Goal: Transaction & Acquisition: Download file/media

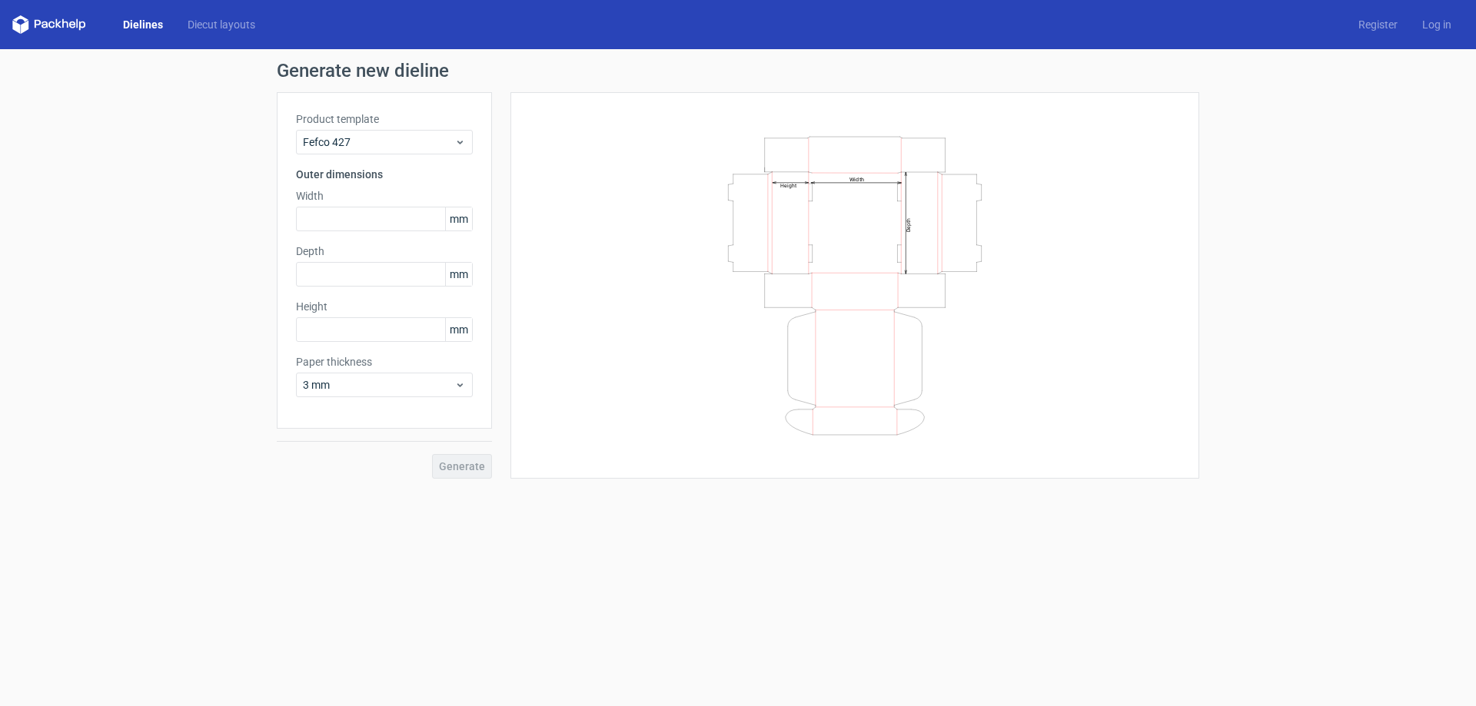
click at [131, 28] on link "Dielines" at bounding box center [143, 24] width 65 height 15
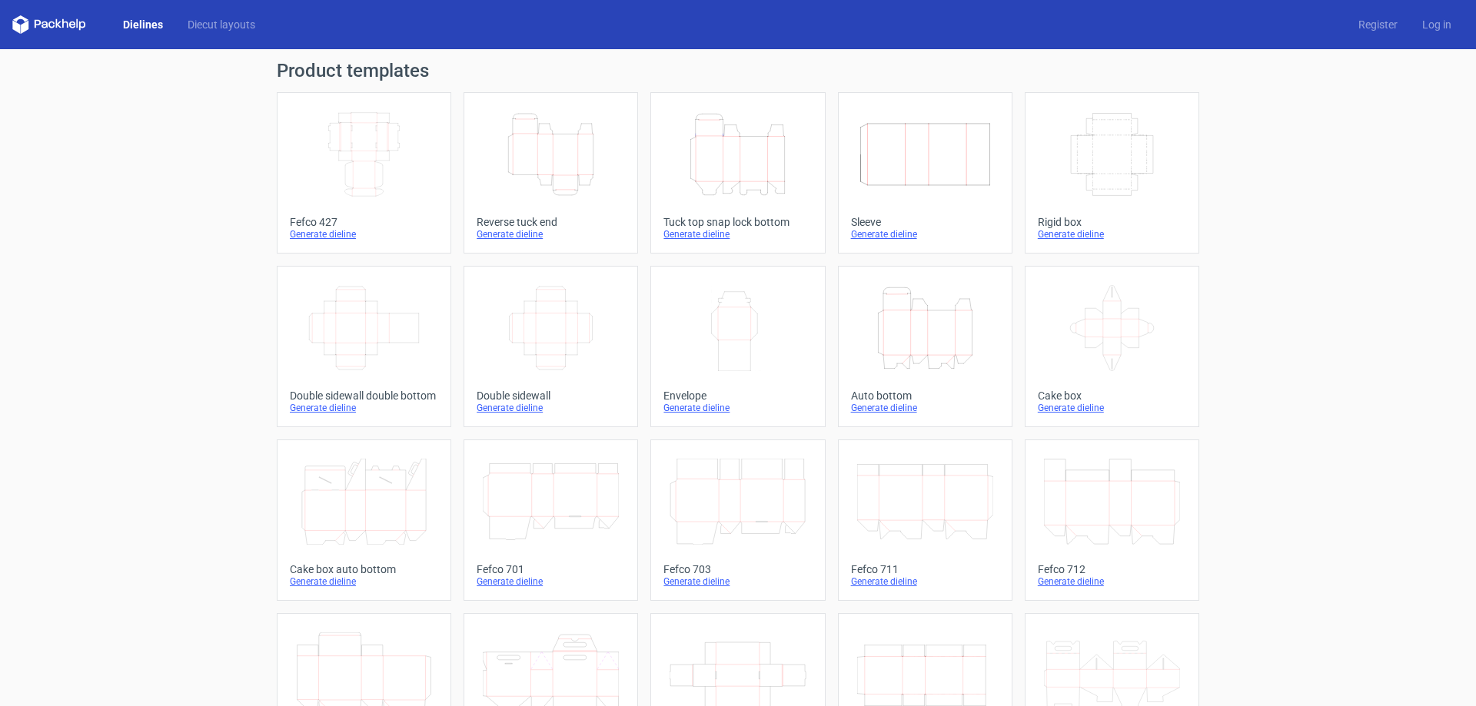
click at [692, 237] on div "Generate dieline" at bounding box center [737, 234] width 148 height 12
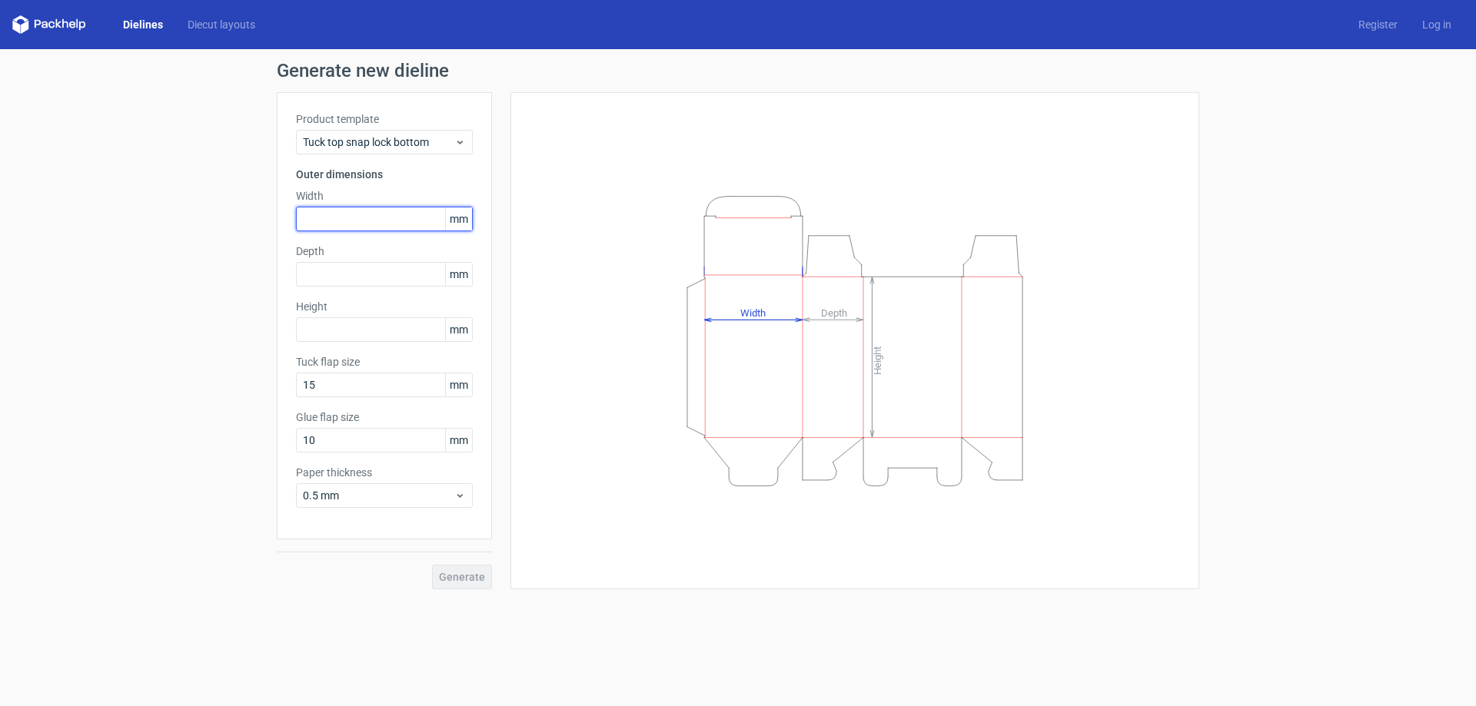
click at [346, 223] on input "text" at bounding box center [384, 219] width 177 height 25
paste input "72838"
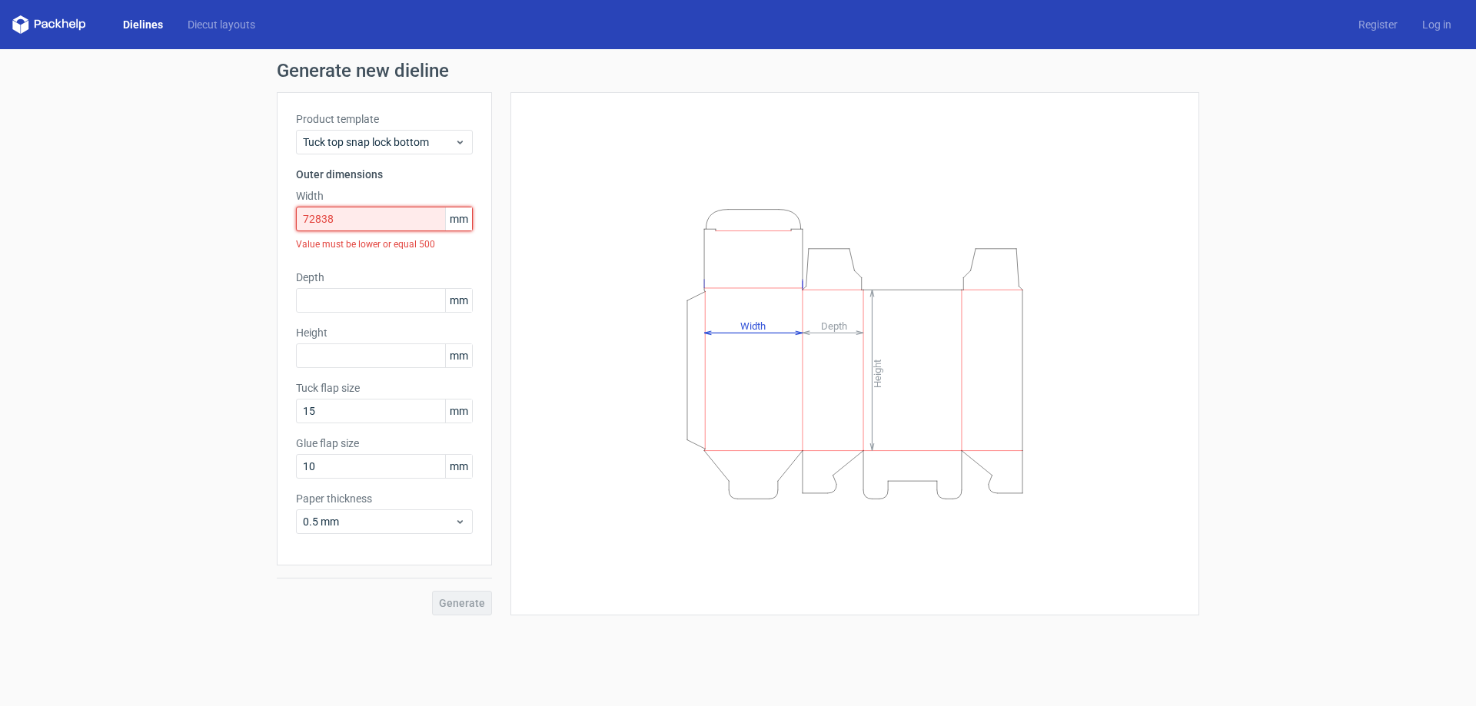
drag, startPoint x: 346, startPoint y: 225, endPoint x: 166, endPoint y: 217, distance: 180.0
click at [167, 218] on div "Generate new dieline Product template Tuck top snap lock bottom Outer dimension…" at bounding box center [738, 338] width 1476 height 579
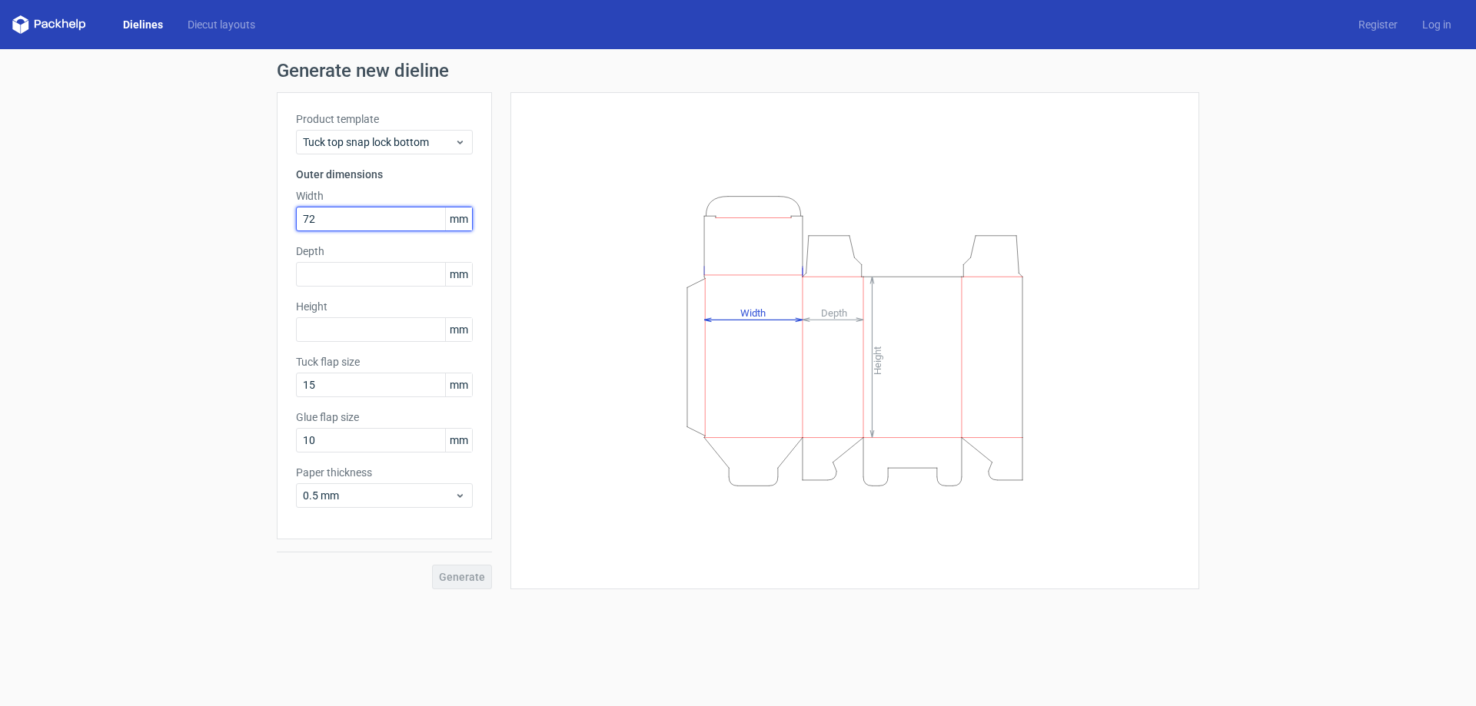
drag, startPoint x: 322, startPoint y: 224, endPoint x: 171, endPoint y: 214, distance: 151.0
click at [199, 229] on div "Generate new dieline Product template Tuck top snap lock bottom Outer dimension…" at bounding box center [738, 325] width 1476 height 553
type input "73"
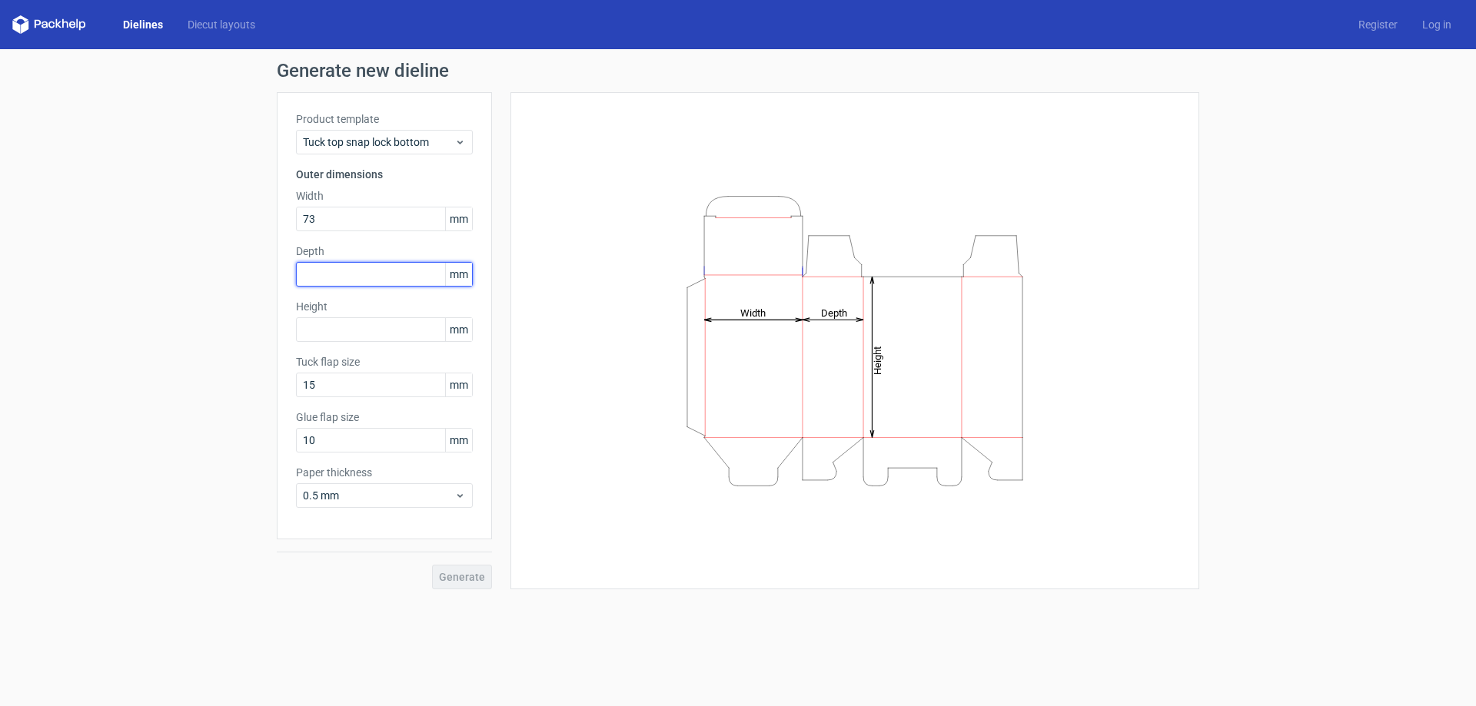
click at [348, 264] on input "text" at bounding box center [384, 274] width 177 height 25
type input "73"
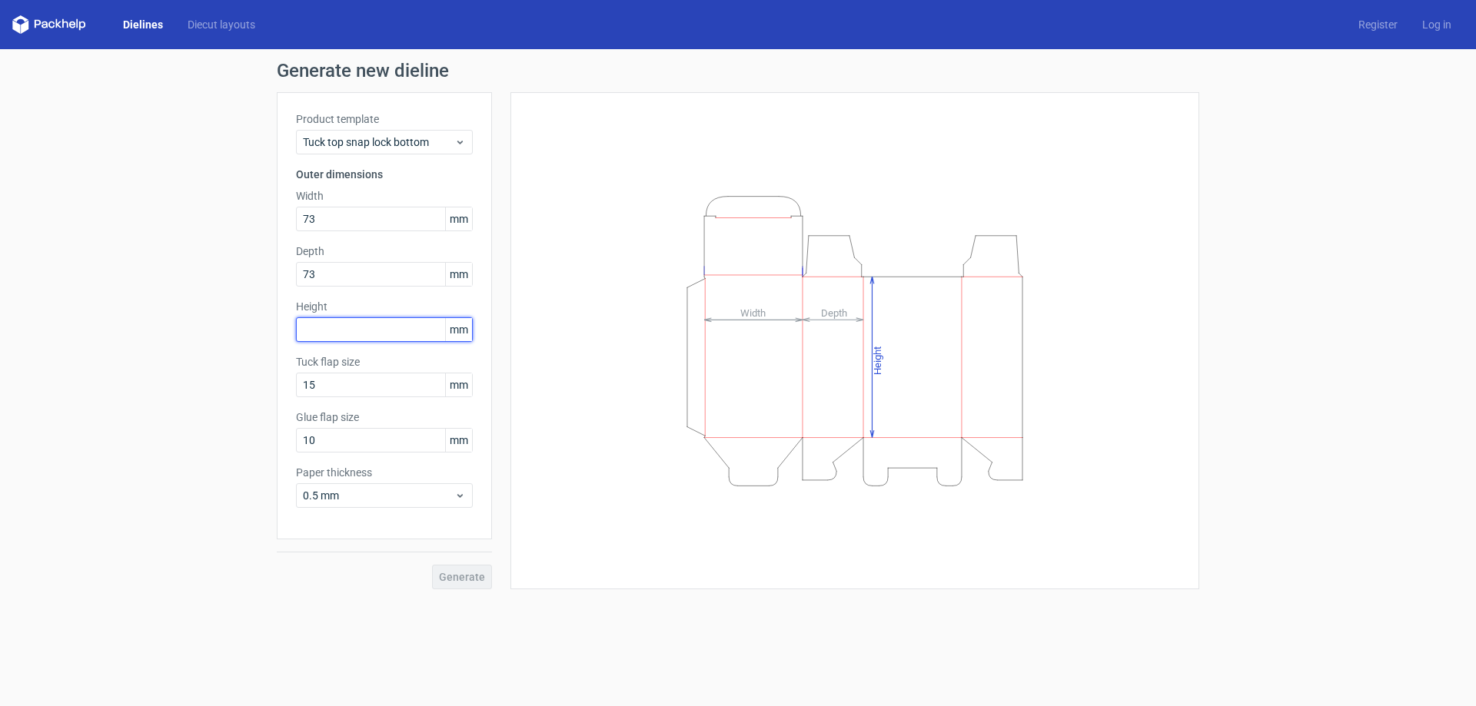
click at [390, 332] on input "text" at bounding box center [384, 329] width 177 height 25
type input "92"
click at [475, 573] on span "Generate" at bounding box center [462, 577] width 46 height 11
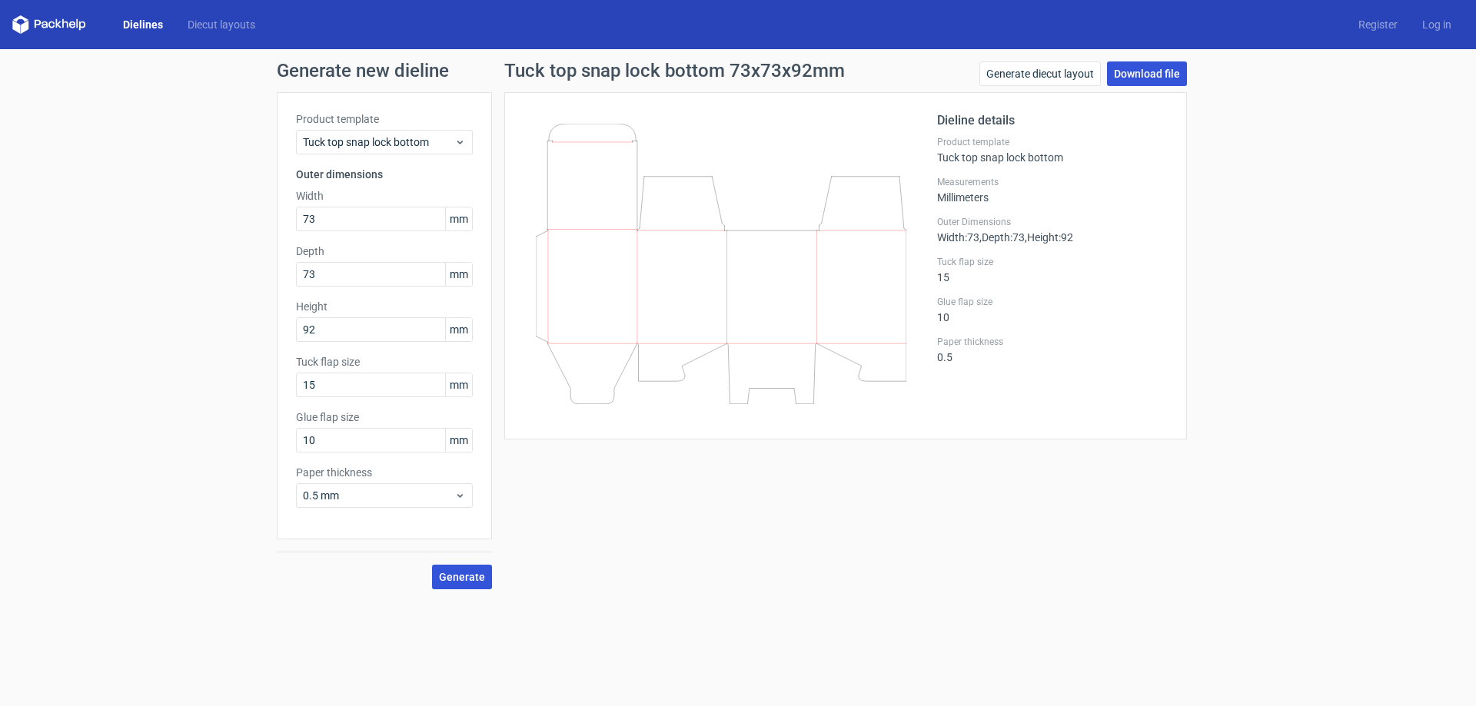
click at [1177, 71] on link "Download file" at bounding box center [1147, 73] width 80 height 25
click at [892, 132] on icon at bounding box center [721, 264] width 370 height 281
click at [726, 567] on div "Tuck top snap lock bottom 73x73x92mm Generate diecut layout Download file Dieli…" at bounding box center [845, 325] width 707 height 528
